Goal: Information Seeking & Learning: Learn about a topic

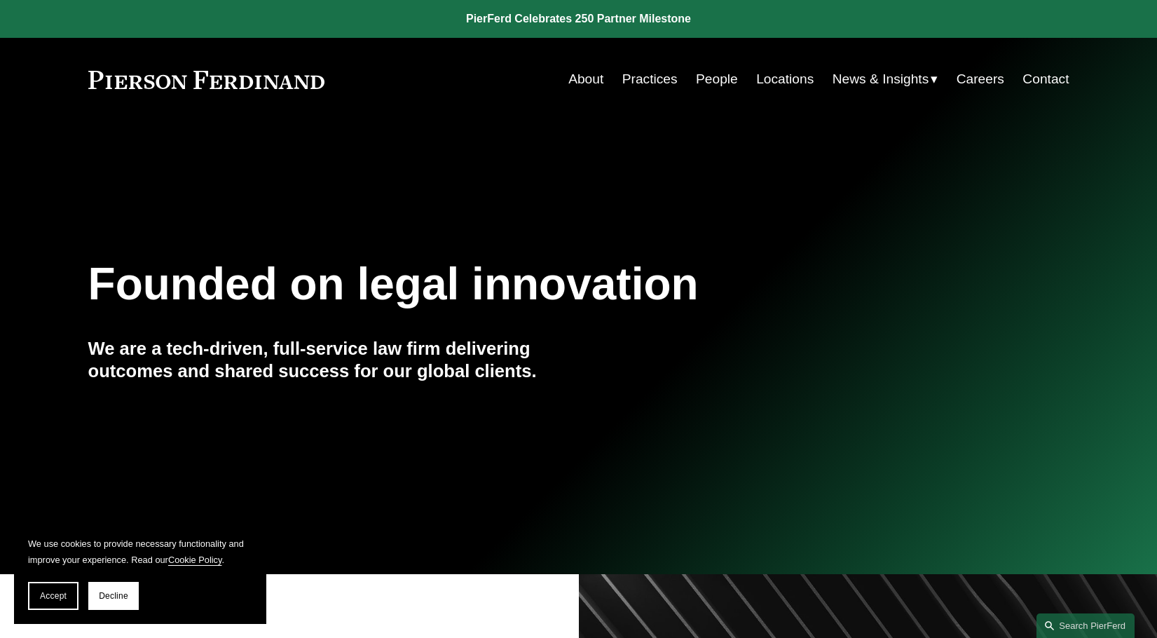
click at [958, 452] on div "Founded on legal innovation We are a tech-driven, full-service law firm deliver…" at bounding box center [578, 348] width 1157 height 398
click at [662, 79] on link "Practices" at bounding box center [649, 79] width 55 height 27
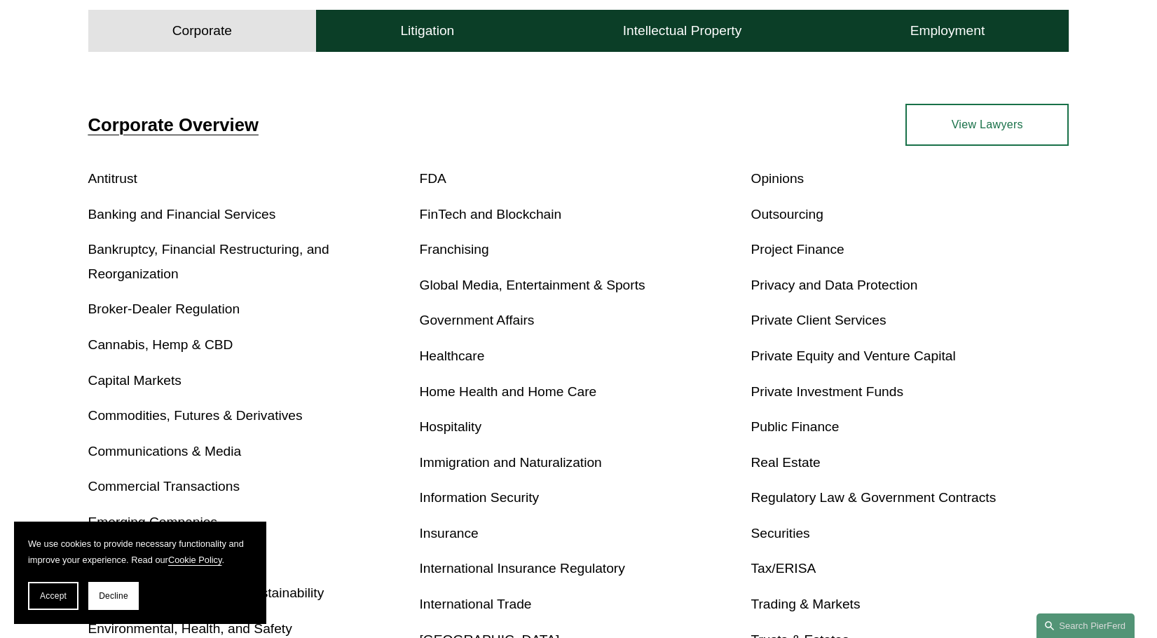
scroll to position [584, 0]
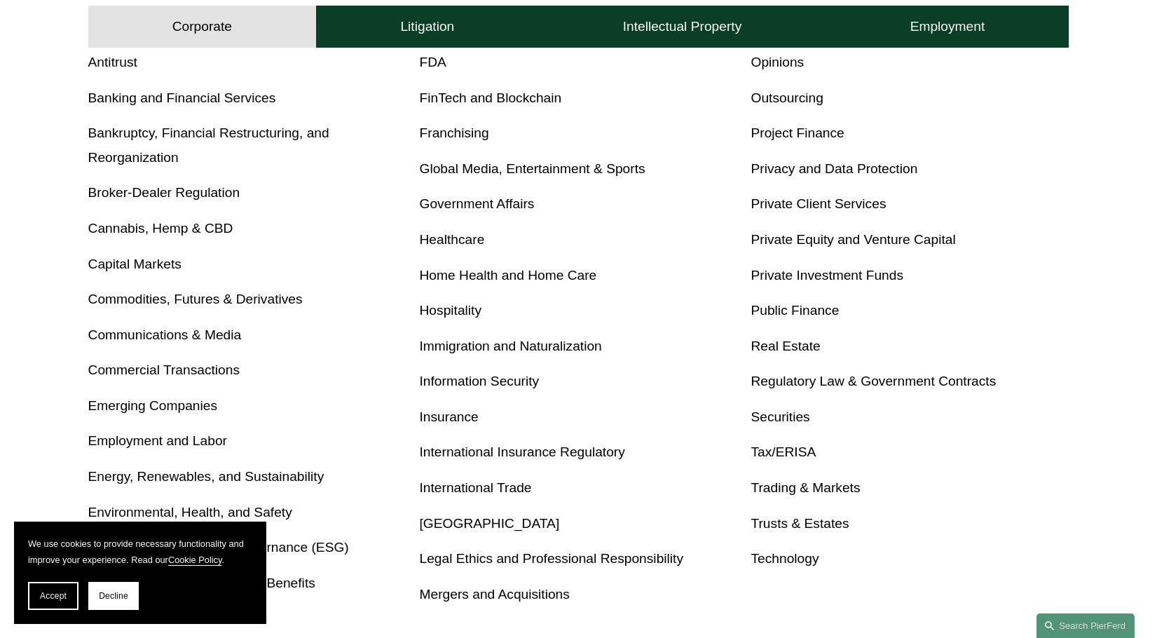
click at [514, 338] on p "Immigration and Naturalization" at bounding box center [579, 346] width 318 height 25
click at [518, 343] on link "Immigration and Naturalization" at bounding box center [511, 346] width 182 height 15
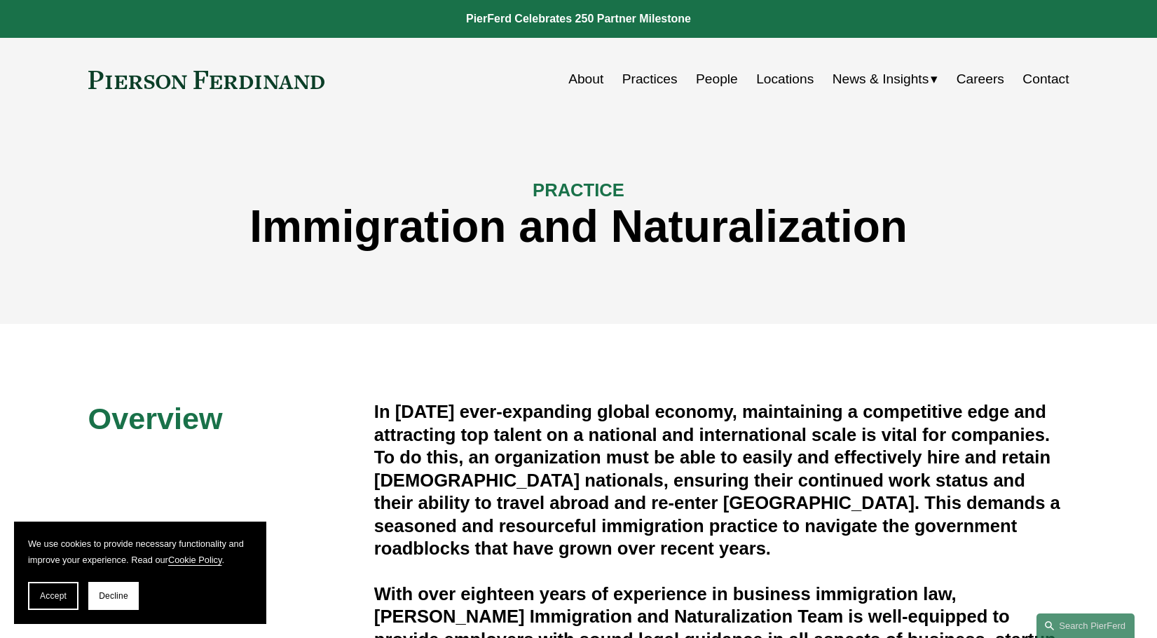
click at [1071, 308] on div "PRACTICE Immigration and Naturalization" at bounding box center [578, 222] width 1157 height 203
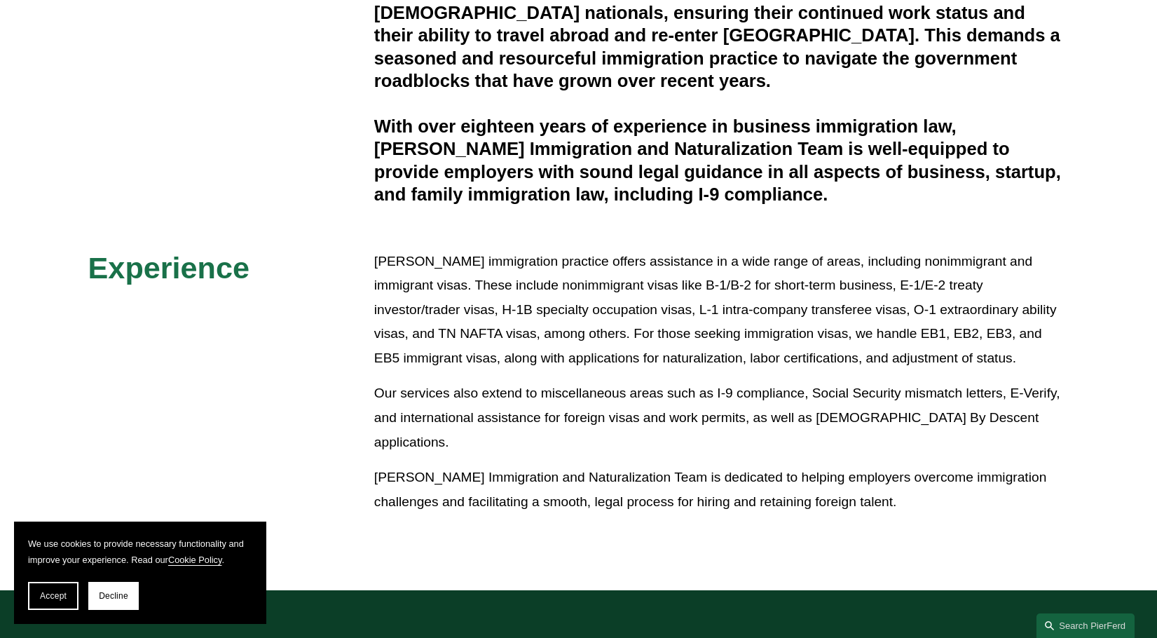
scroll to position [934, 0]
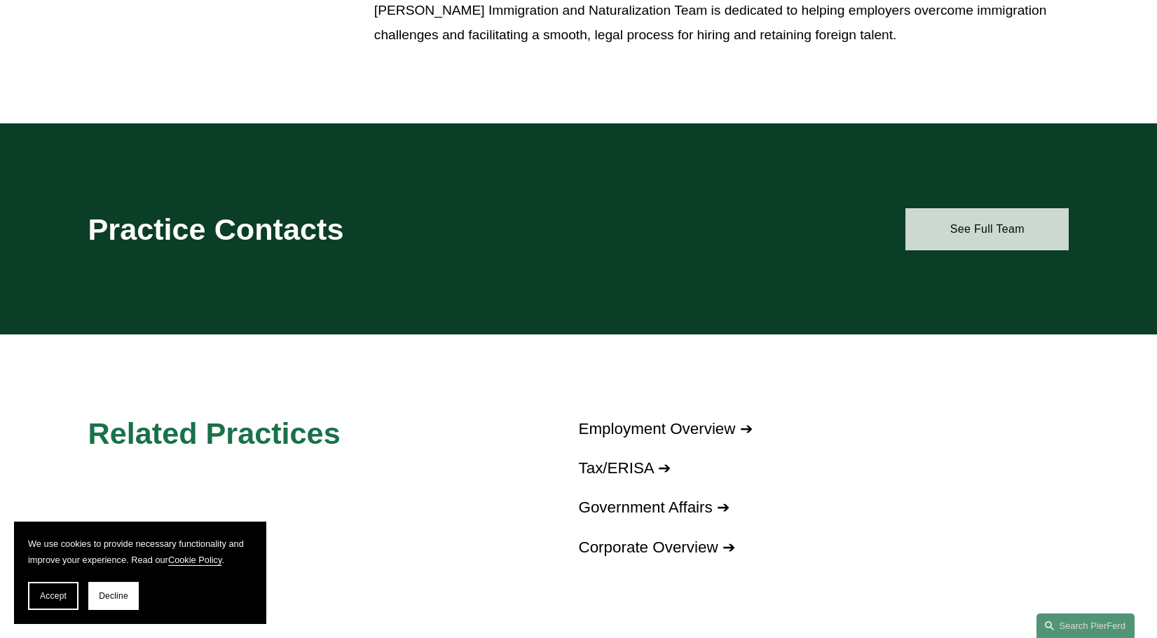
click at [1004, 216] on link "See Full Team" at bounding box center [987, 229] width 163 height 42
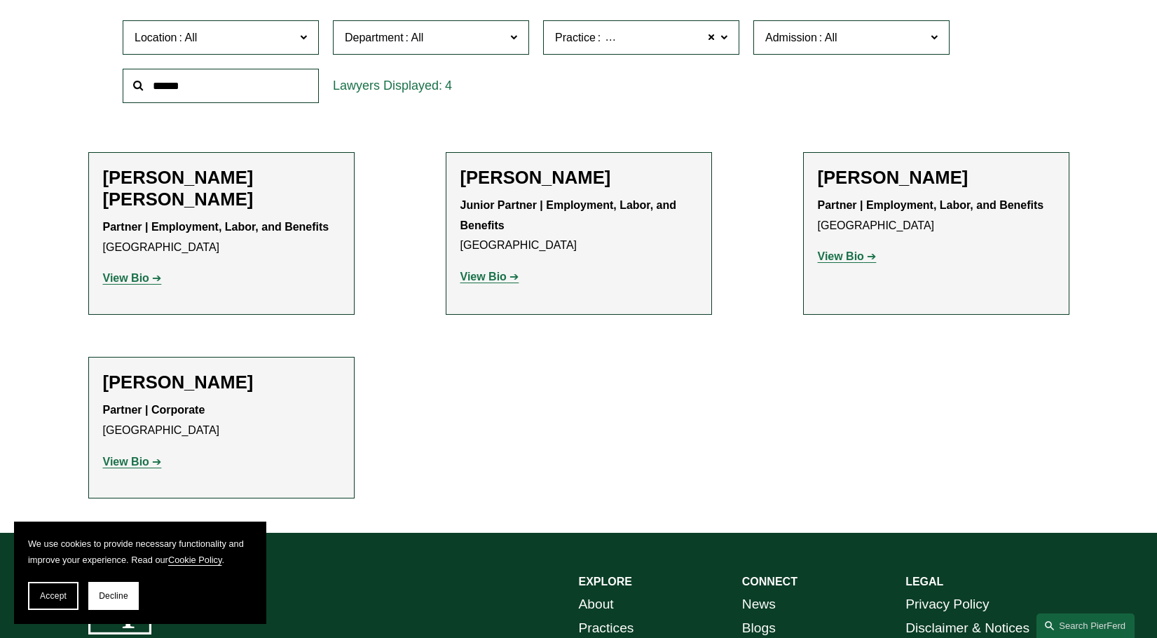
scroll to position [584, 0]
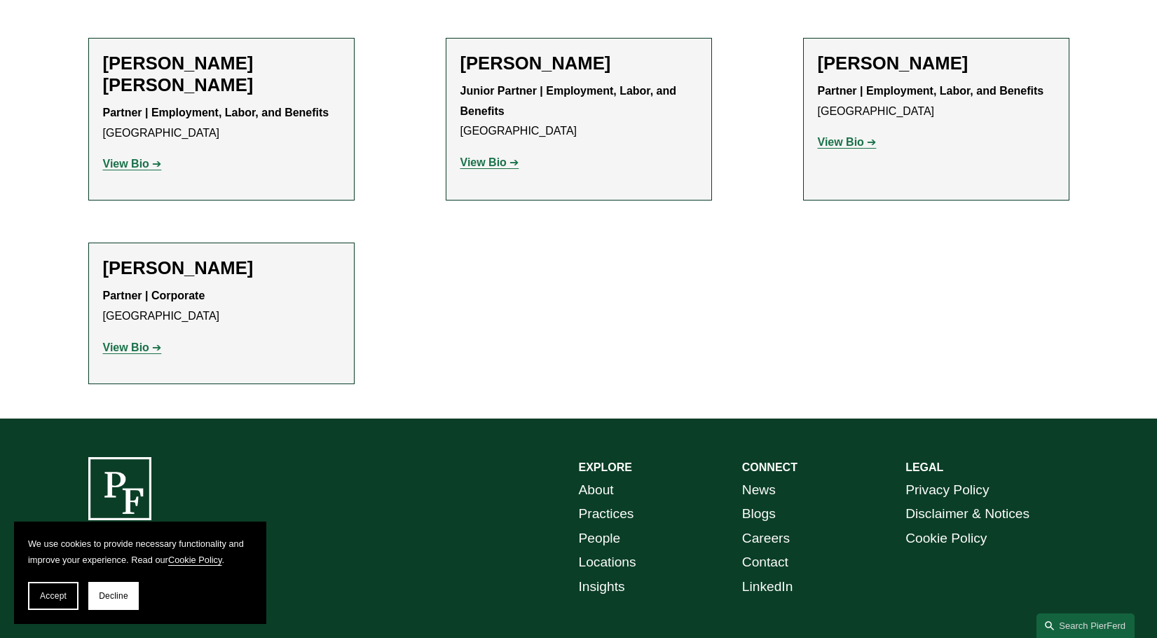
click at [488, 164] on strong "View Bio" at bounding box center [484, 162] width 46 height 12
click at [151, 170] on link "View Bio" at bounding box center [132, 164] width 59 height 12
click at [838, 140] on strong "View Bio" at bounding box center [841, 142] width 46 height 12
click at [496, 156] on p "View Bio" at bounding box center [579, 163] width 237 height 20
click at [493, 165] on strong "View Bio" at bounding box center [484, 162] width 46 height 12
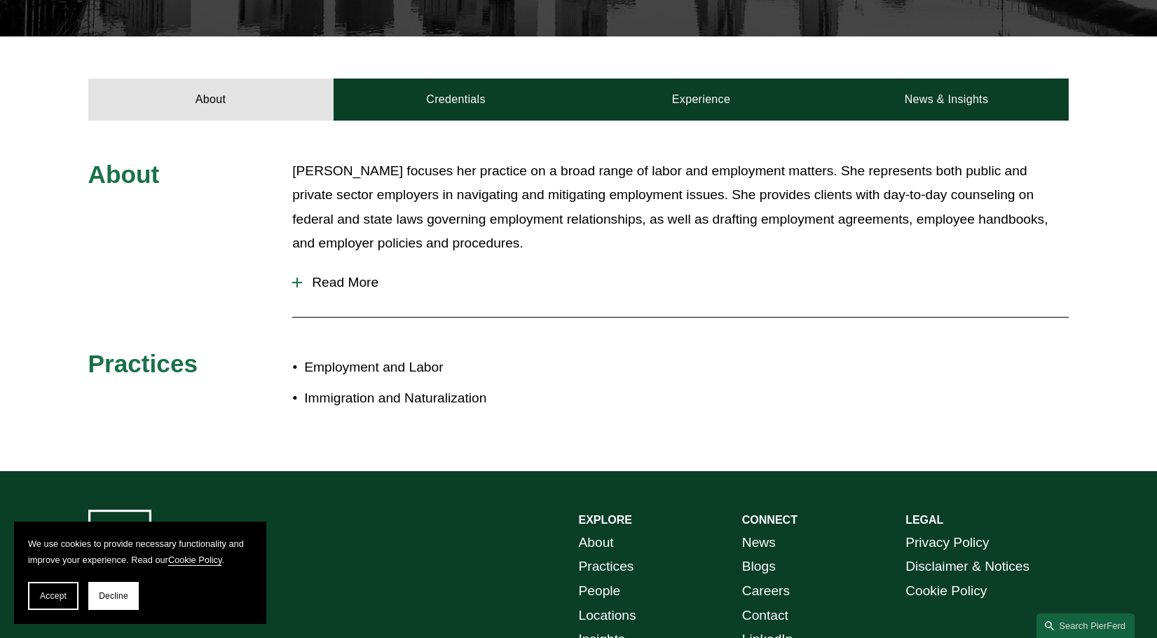
scroll to position [468, 0]
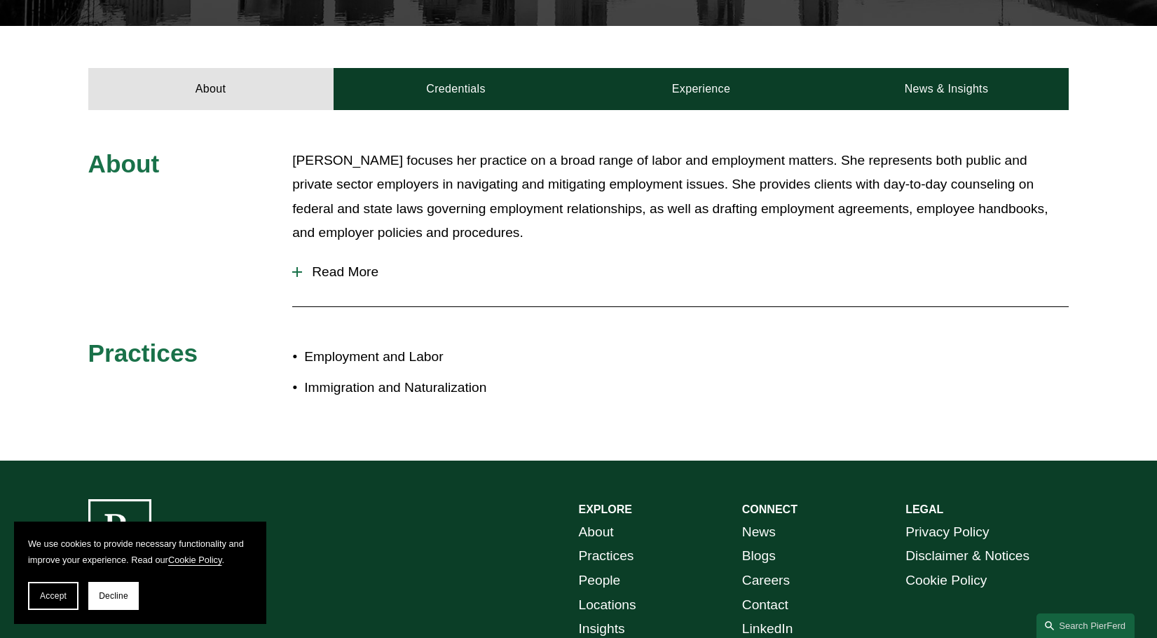
click at [367, 268] on span "Read More" at bounding box center [685, 271] width 767 height 15
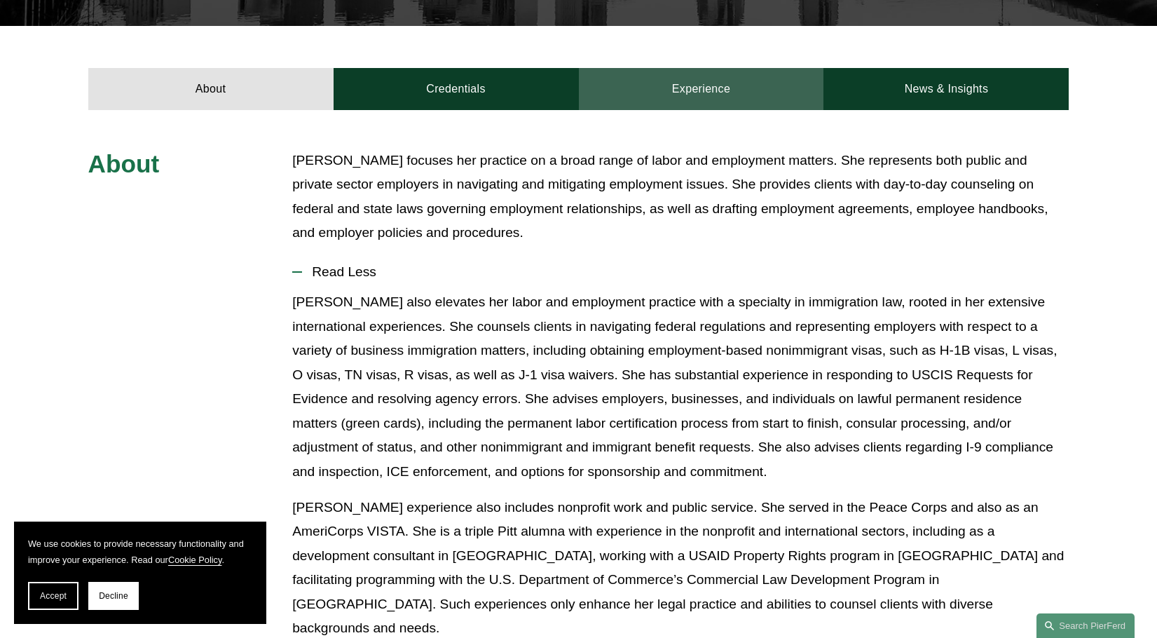
click at [726, 86] on link "Experience" at bounding box center [701, 89] width 245 height 42
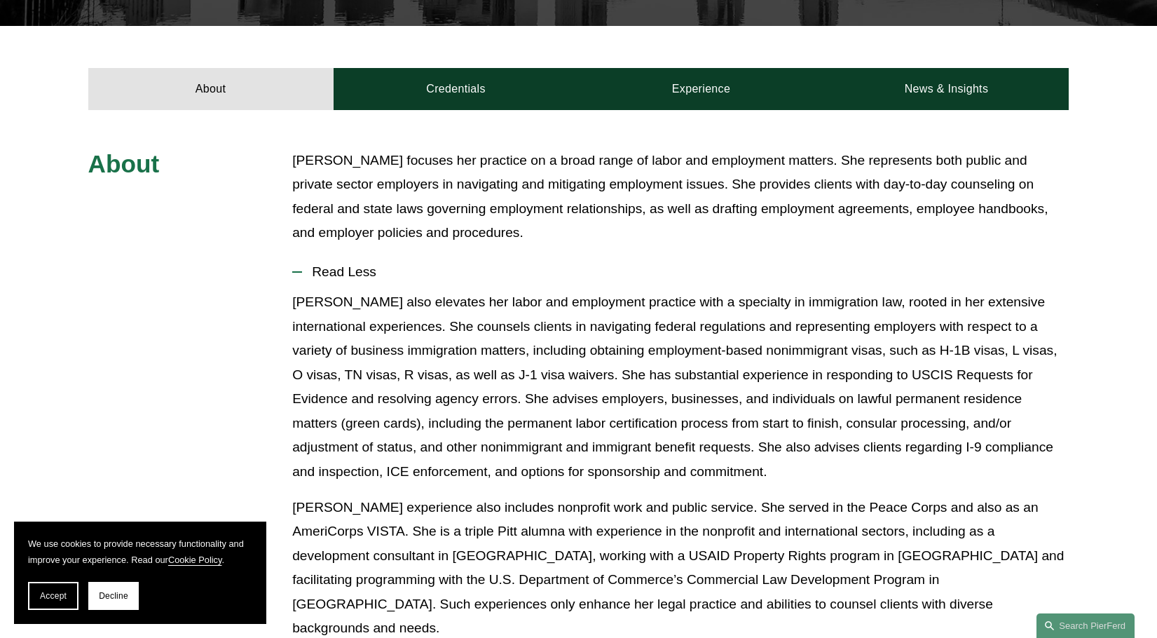
scroll to position [460, 0]
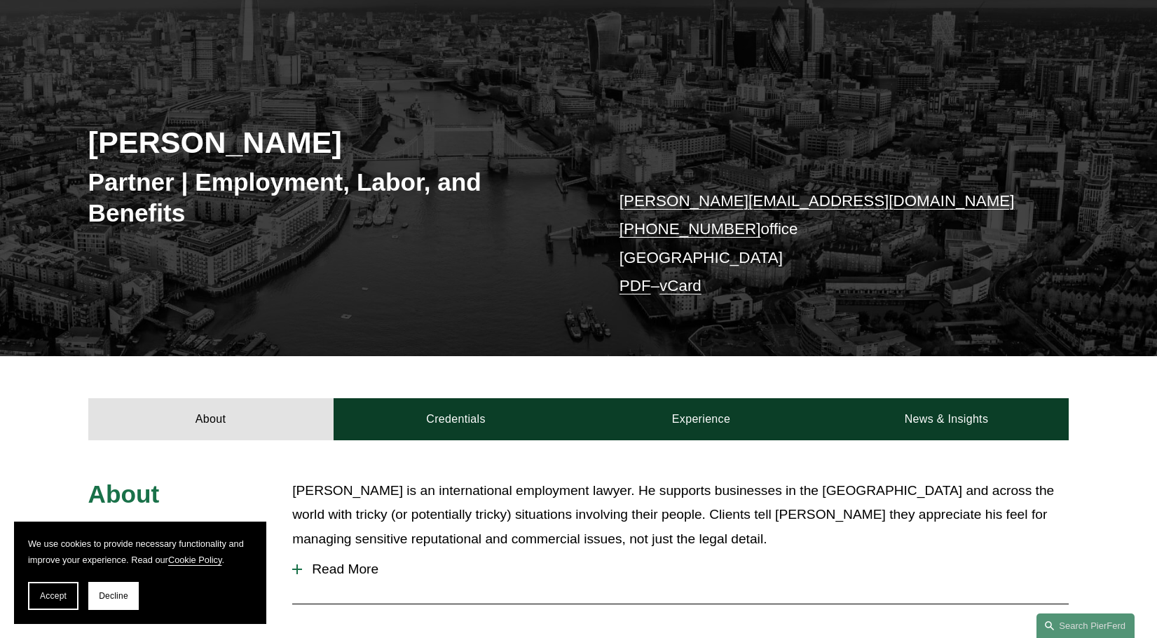
scroll to position [117, 0]
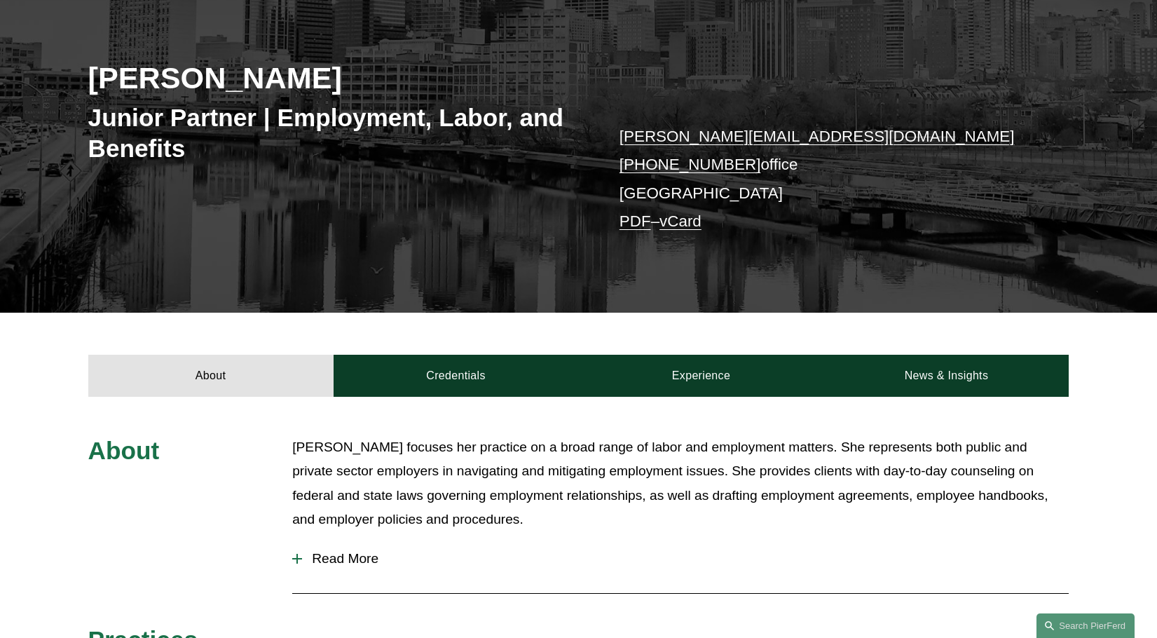
scroll to position [233, 0]
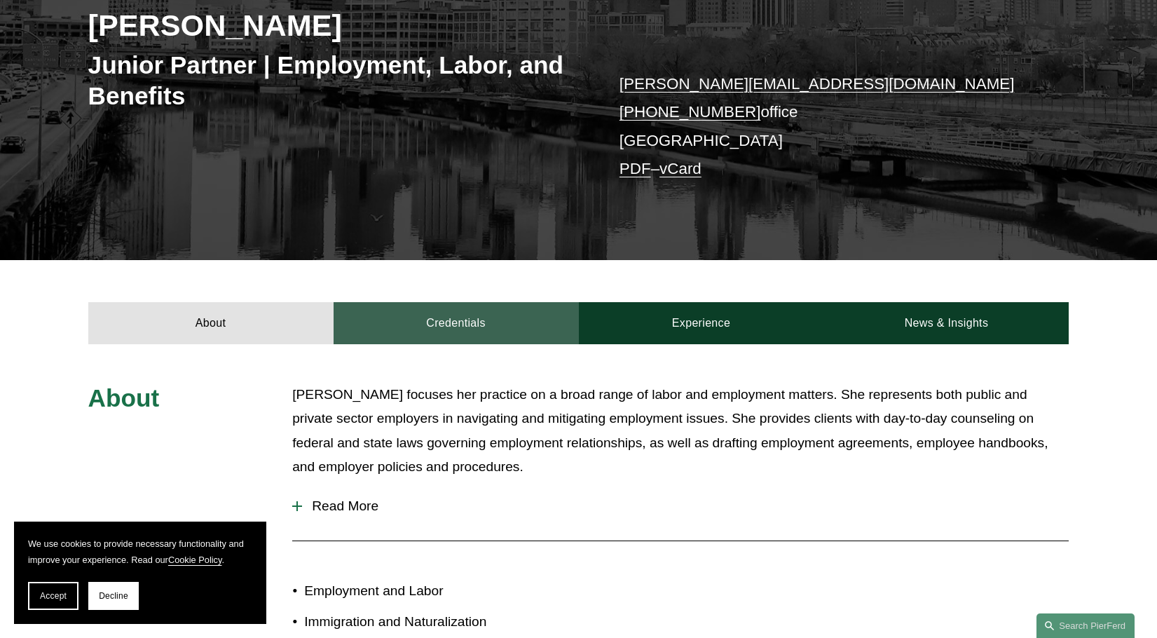
click at [460, 308] on link "Credentials" at bounding box center [456, 323] width 245 height 42
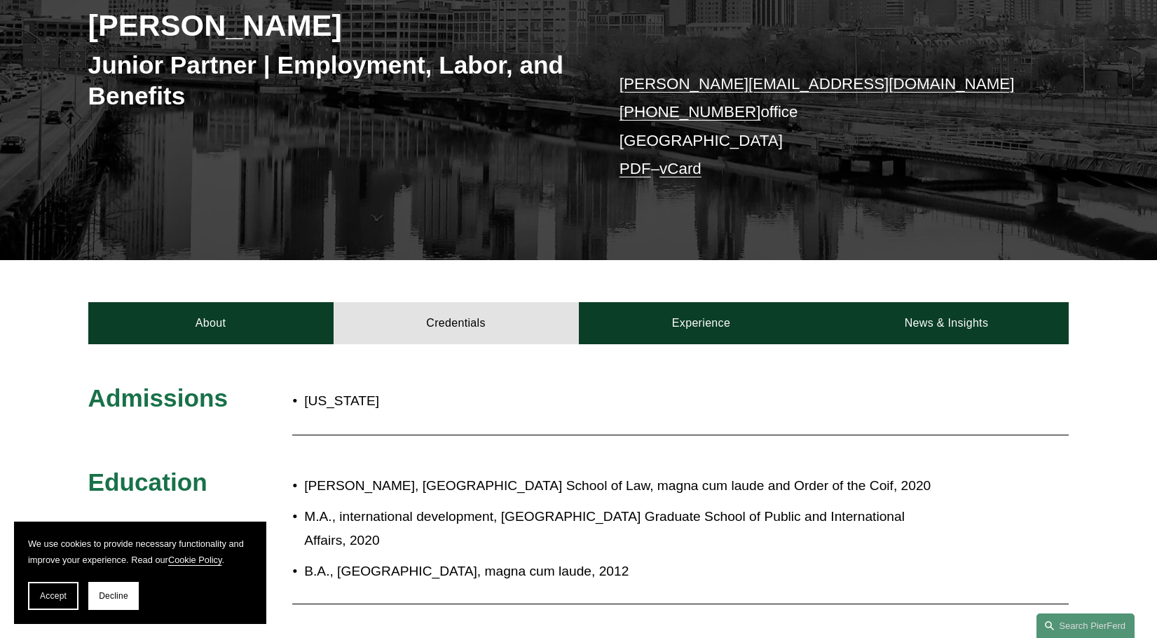
scroll to position [468, 0]
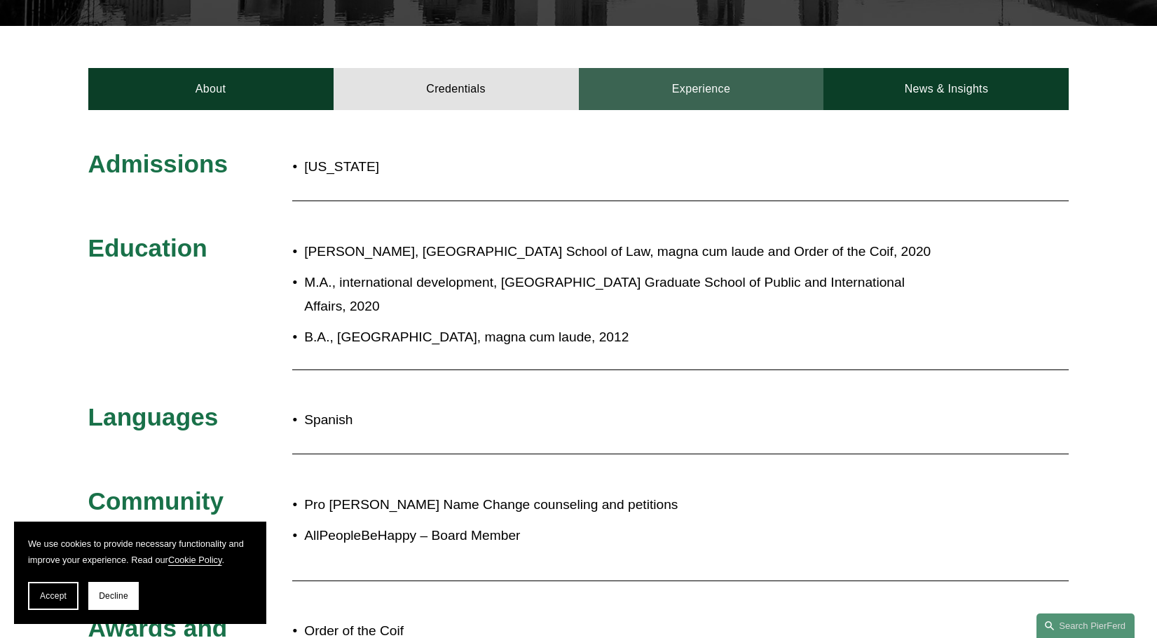
click at [690, 90] on link "Experience" at bounding box center [701, 89] width 245 height 42
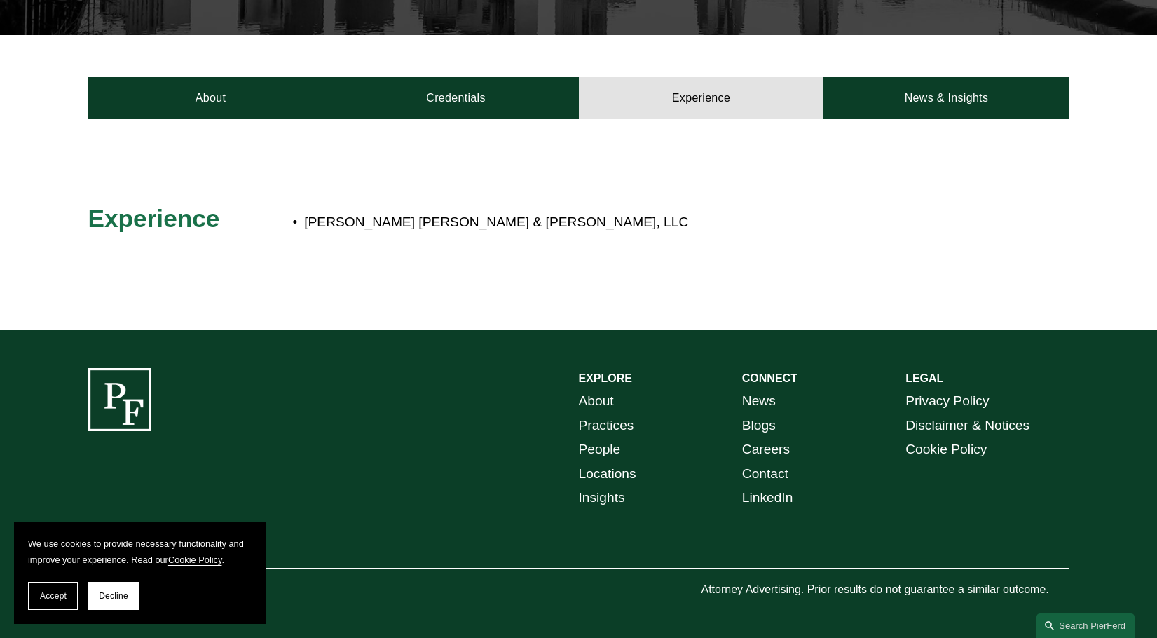
scroll to position [460, 0]
drag, startPoint x: 308, startPoint y: 223, endPoint x: 540, endPoint y: 233, distance: 233.0
click at [540, 233] on div "[PERSON_NAME] [PERSON_NAME] & [PERSON_NAME], LLC" at bounding box center [619, 222] width 654 height 38
